Goal: Information Seeking & Learning: Check status

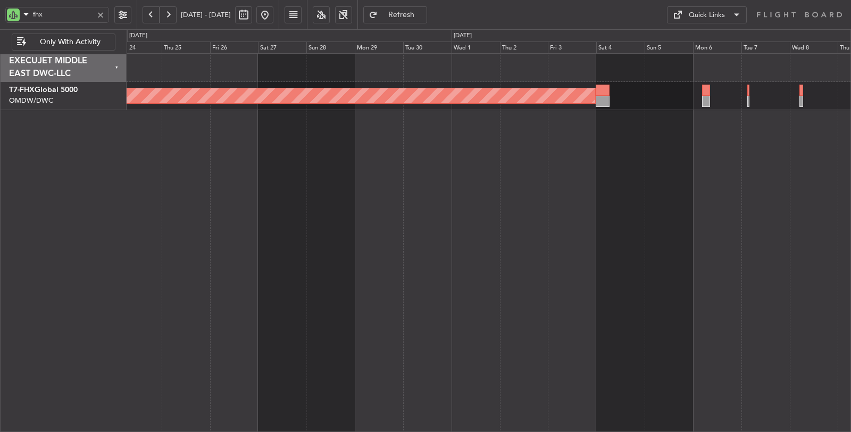
click at [329, 134] on div "Planned Maint [GEOGRAPHIC_DATA] ([GEOGRAPHIC_DATA])" at bounding box center [489, 242] width 725 height 379
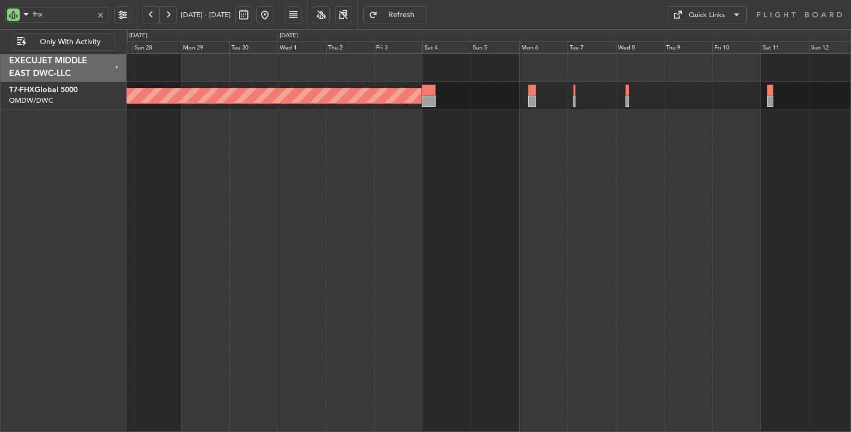
click at [461, 136] on div "Planned Maint [GEOGRAPHIC_DATA] ([GEOGRAPHIC_DATA])" at bounding box center [489, 242] width 725 height 379
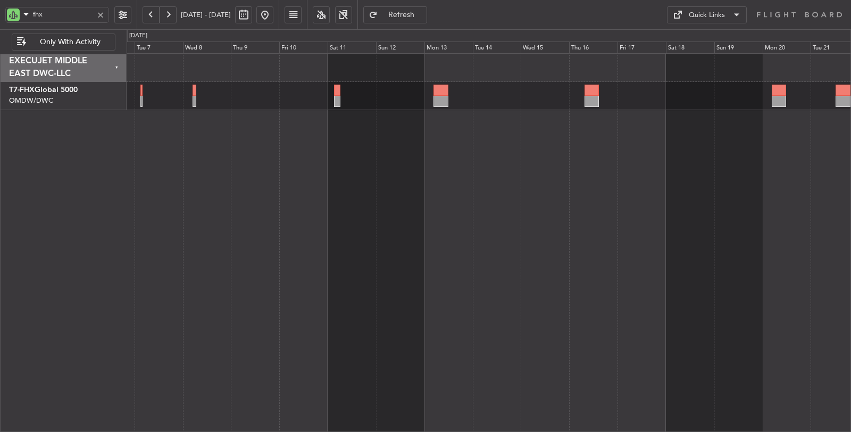
click at [490, 177] on div "Planned Maint [GEOGRAPHIC_DATA] ([GEOGRAPHIC_DATA])" at bounding box center [489, 242] width 725 height 379
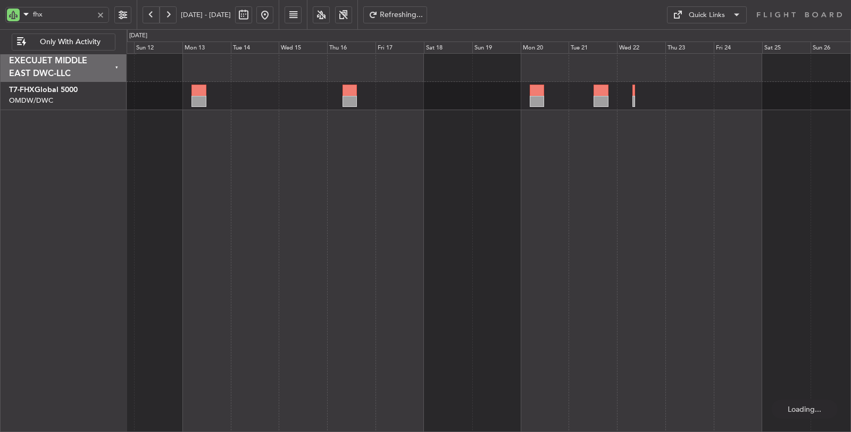
click at [419, 131] on div at bounding box center [489, 242] width 725 height 379
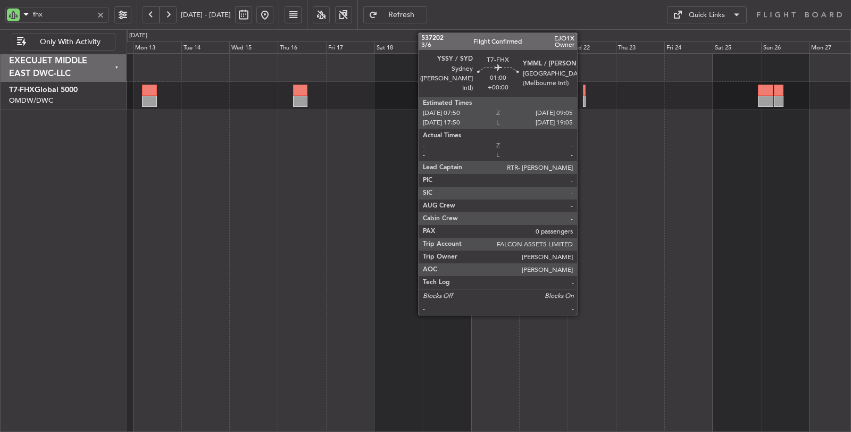
click at [583, 96] on div at bounding box center [584, 101] width 3 height 11
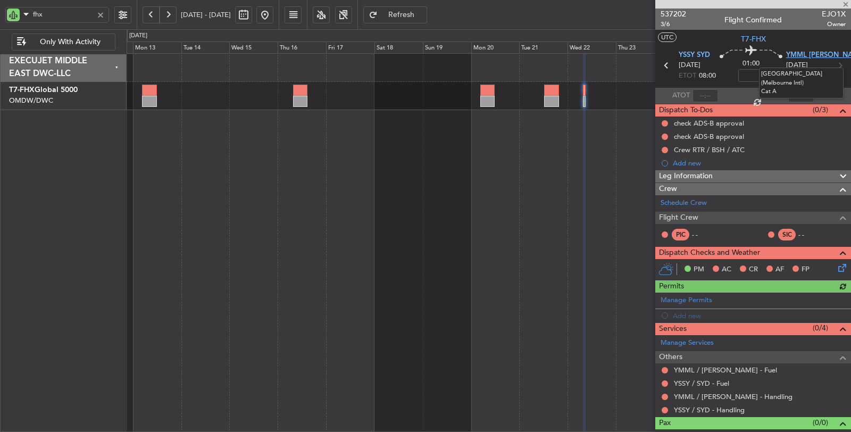
type input "fhx"
click at [796, 51] on span "YMML [PERSON_NAME]" at bounding box center [825, 55] width 79 height 11
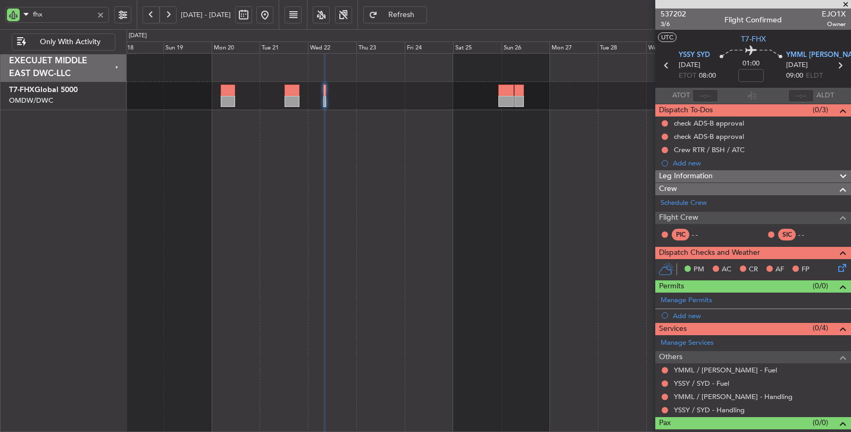
click at [347, 123] on div at bounding box center [489, 242] width 725 height 379
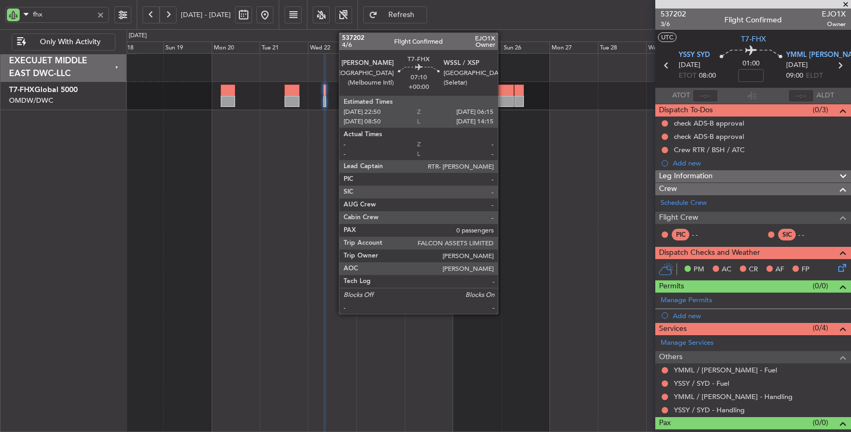
click at [503, 92] on div at bounding box center [506, 90] width 15 height 11
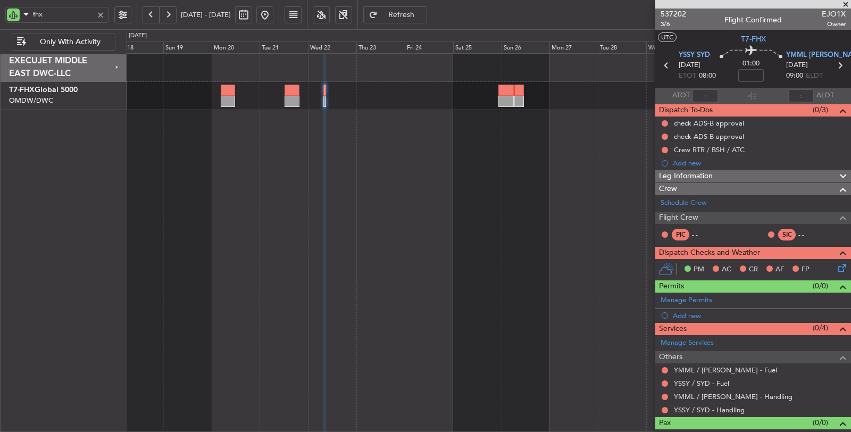
click at [466, 123] on div at bounding box center [489, 242] width 725 height 379
